Goal: Information Seeking & Learning: Learn about a topic

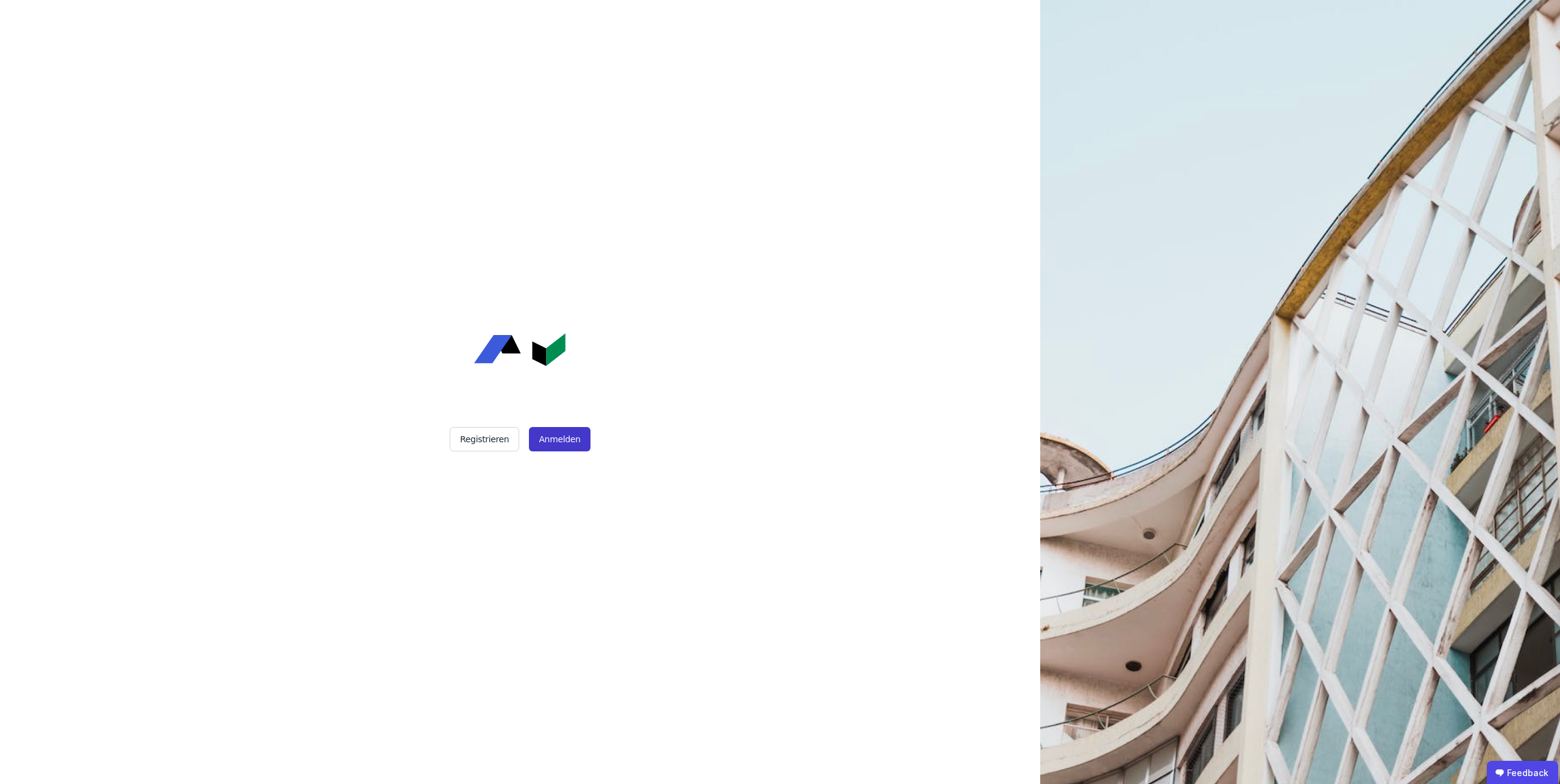
click at [570, 445] on button "Anmelden" at bounding box center [559, 439] width 61 height 25
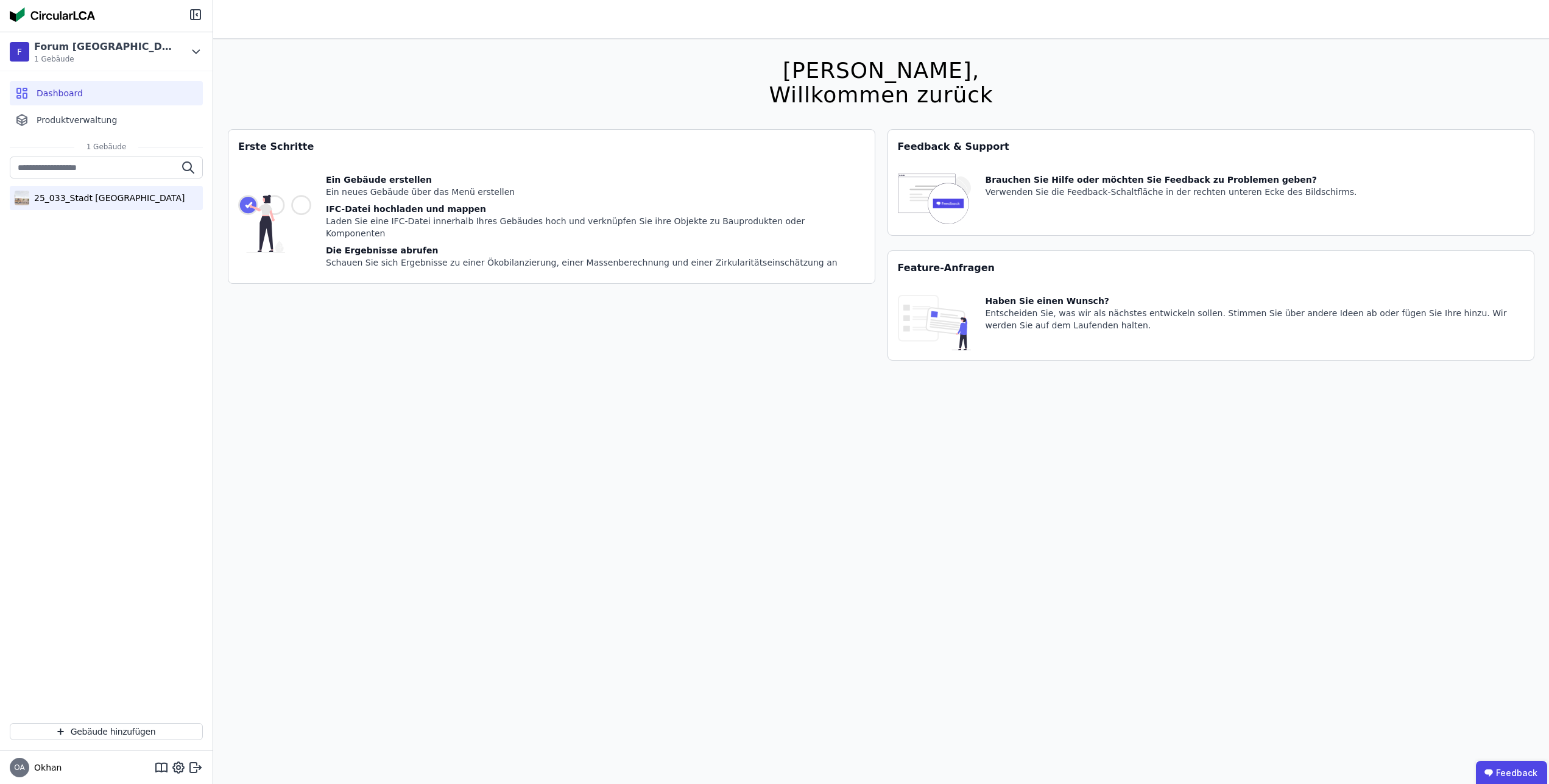
click at [98, 203] on div "25_033_Stadt [GEOGRAPHIC_DATA]" at bounding box center [107, 198] width 155 height 12
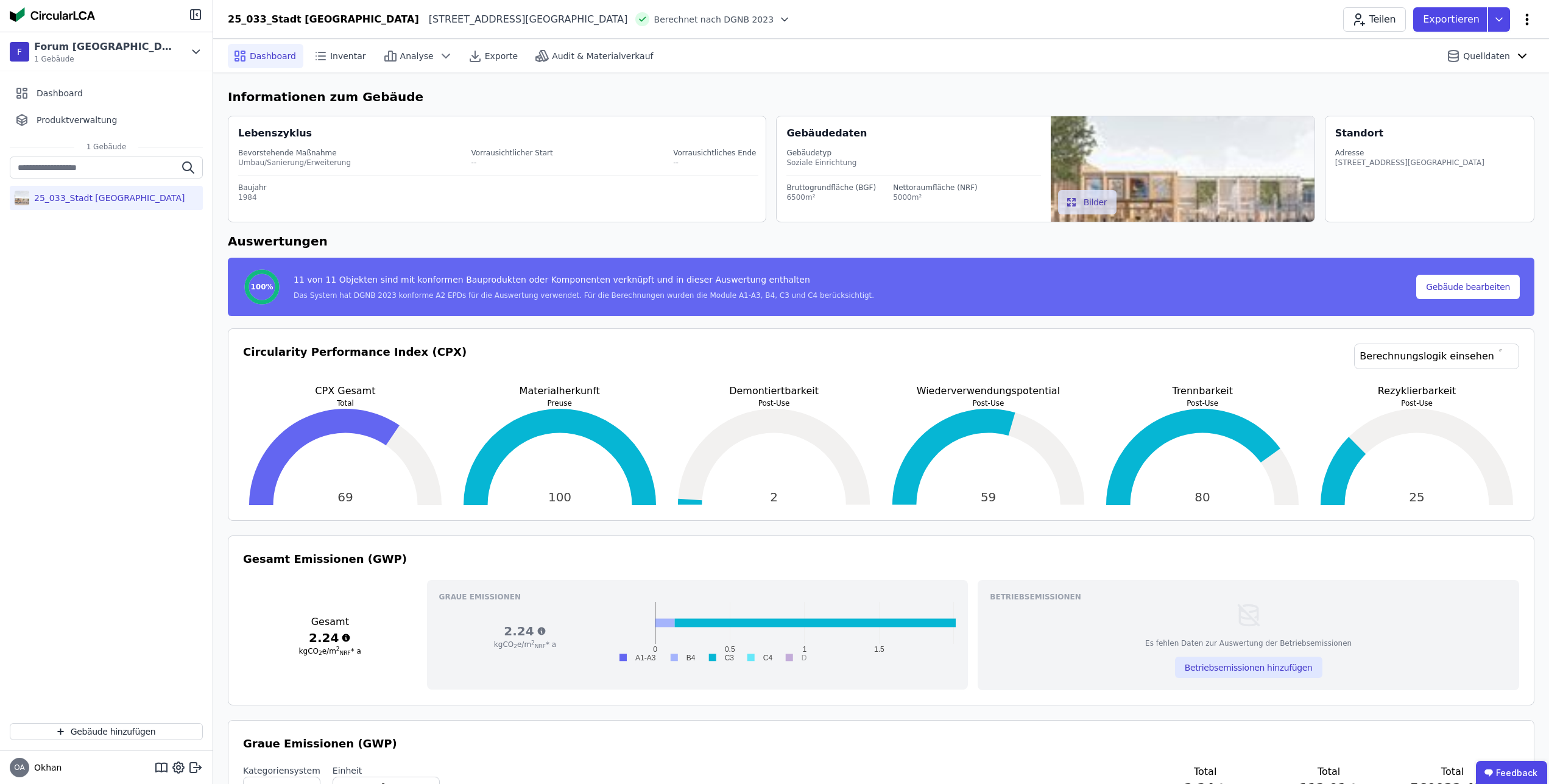
click at [1526, 19] on icon at bounding box center [1527, 19] width 3 height 12
click at [142, 483] on div "25_033_Stadt [GEOGRAPHIC_DATA]" at bounding box center [106, 435] width 212 height 557
click at [168, 324] on div "25_033_Stadt [GEOGRAPHIC_DATA]" at bounding box center [106, 435] width 212 height 557
